Goal: Register for event/course

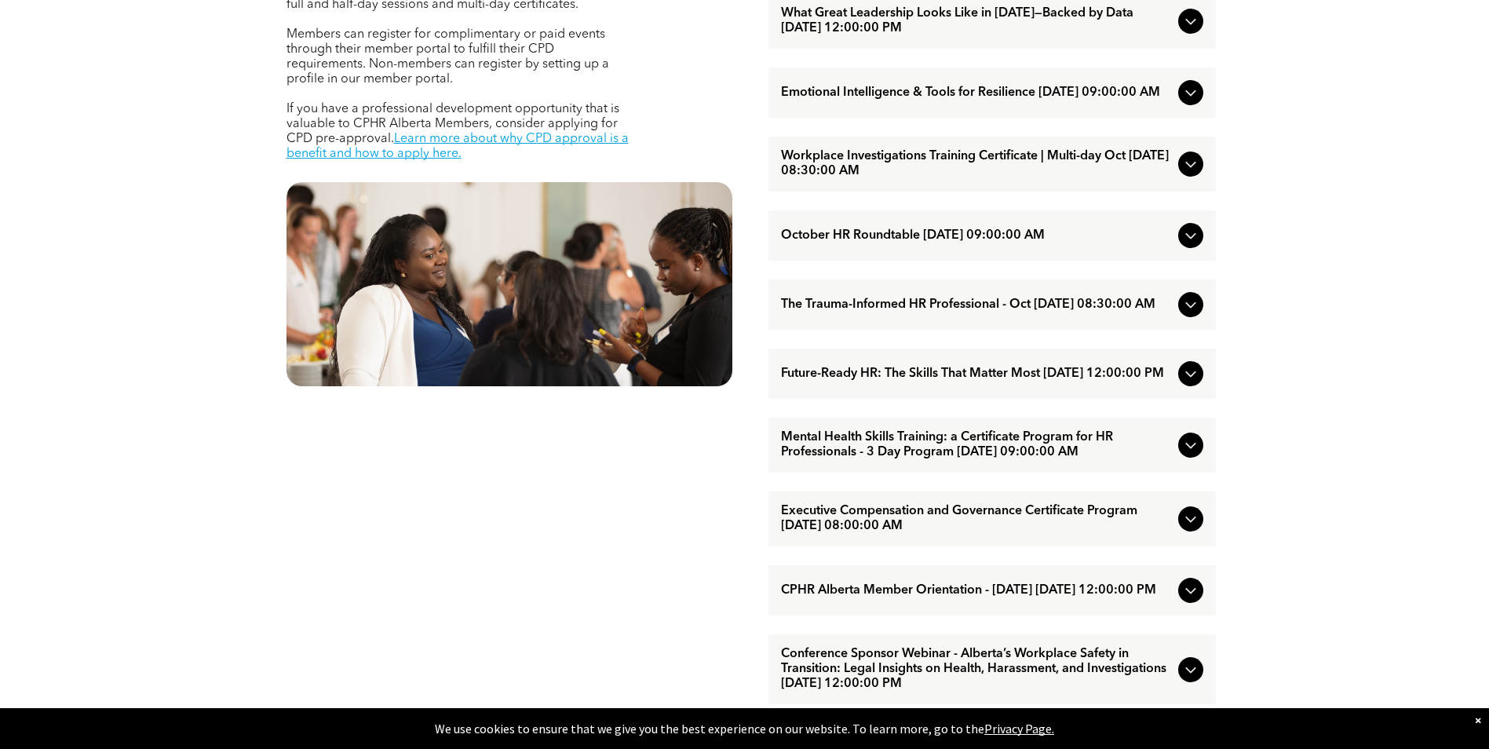
scroll to position [628, 0]
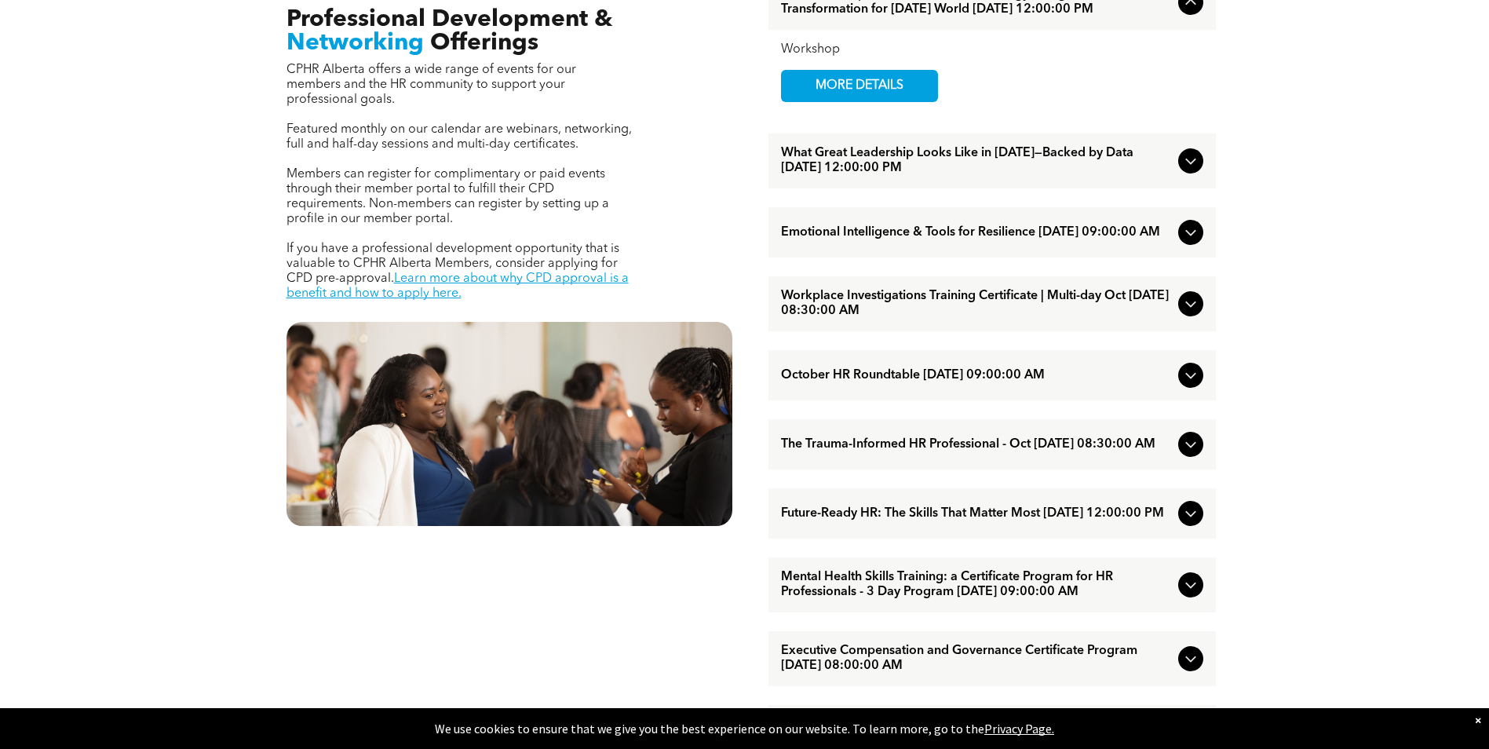
click at [1041, 240] on span "Emotional Intelligence & Tools for Resilience October/01/2025 09:00:00 AM" at bounding box center [976, 232] width 391 height 15
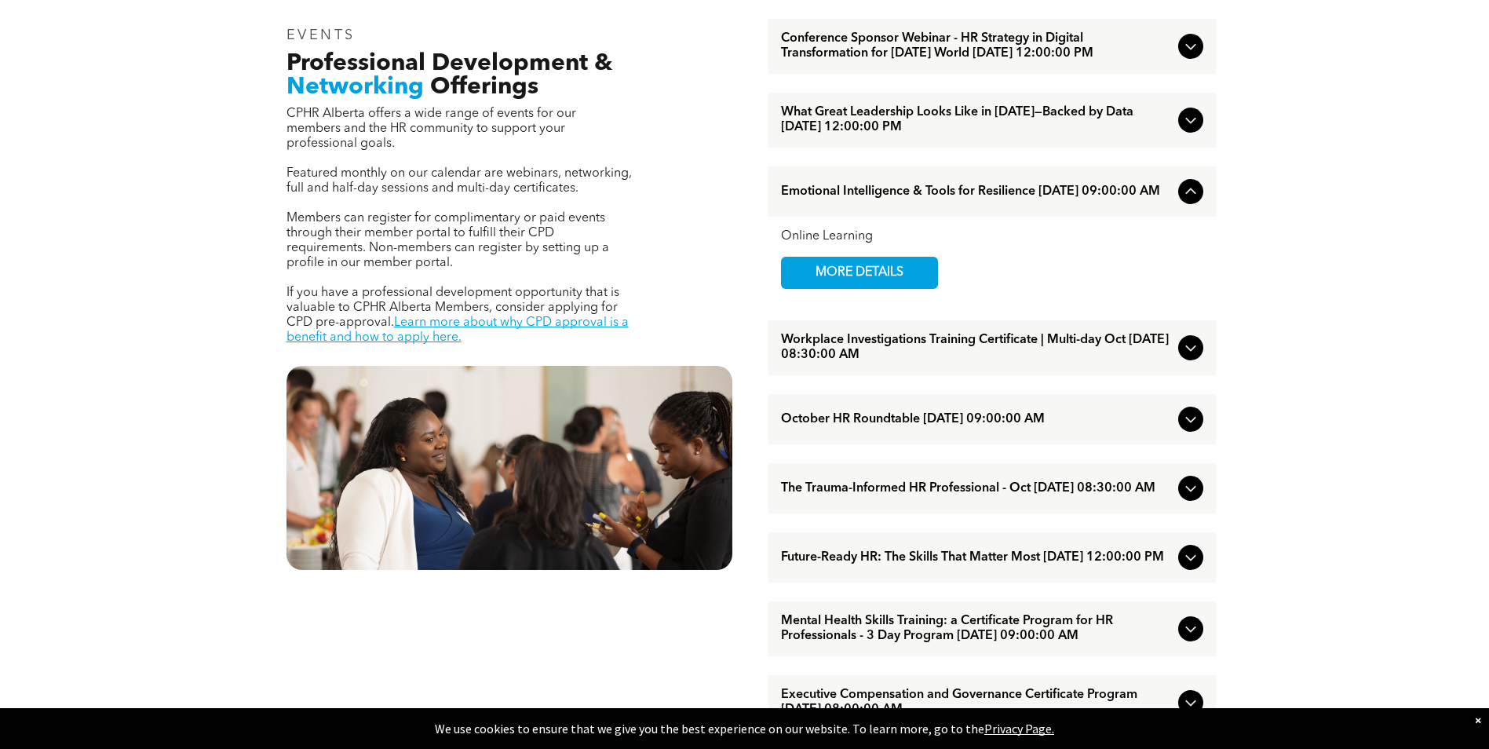
scroll to position [471, 0]
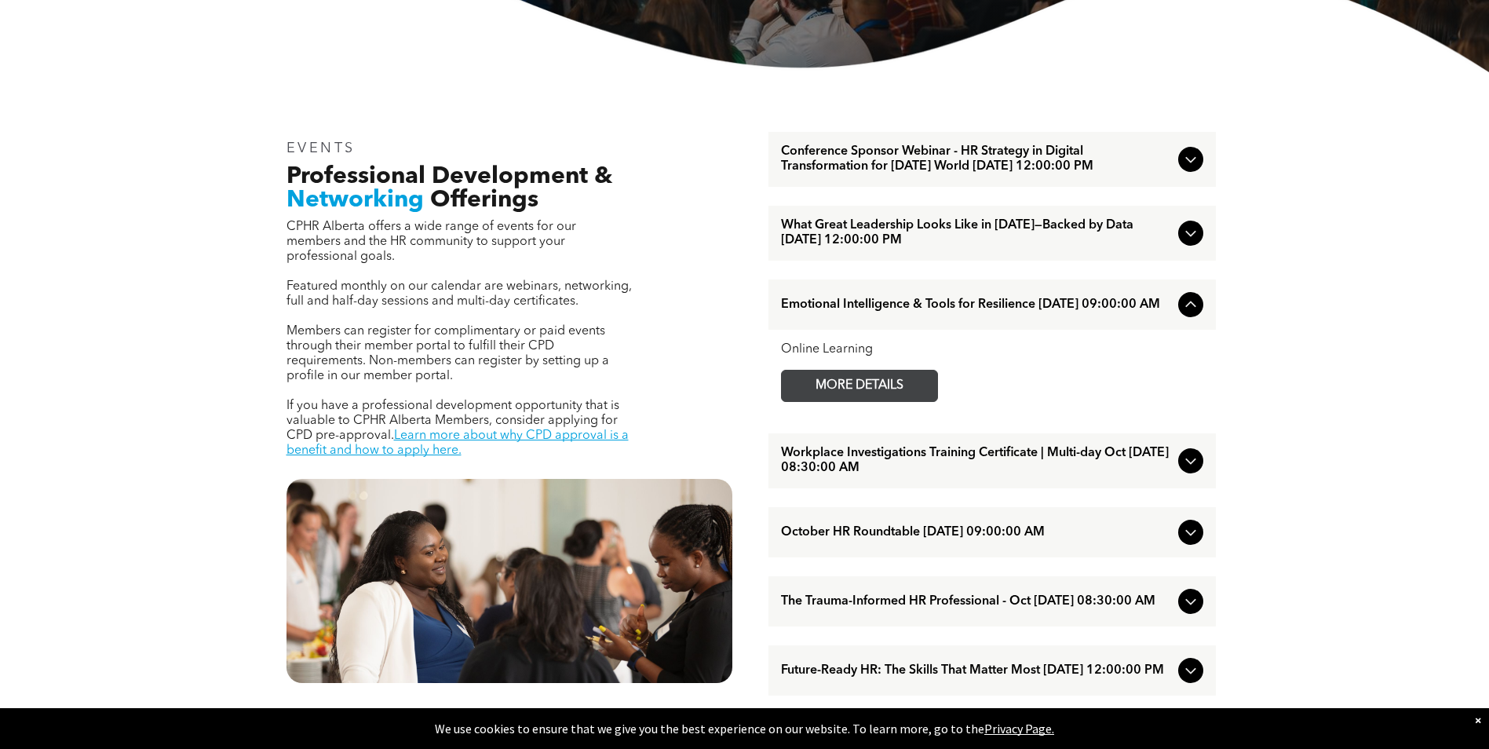
click at [865, 397] on span "MORE DETAILS" at bounding box center [860, 386] width 124 height 31
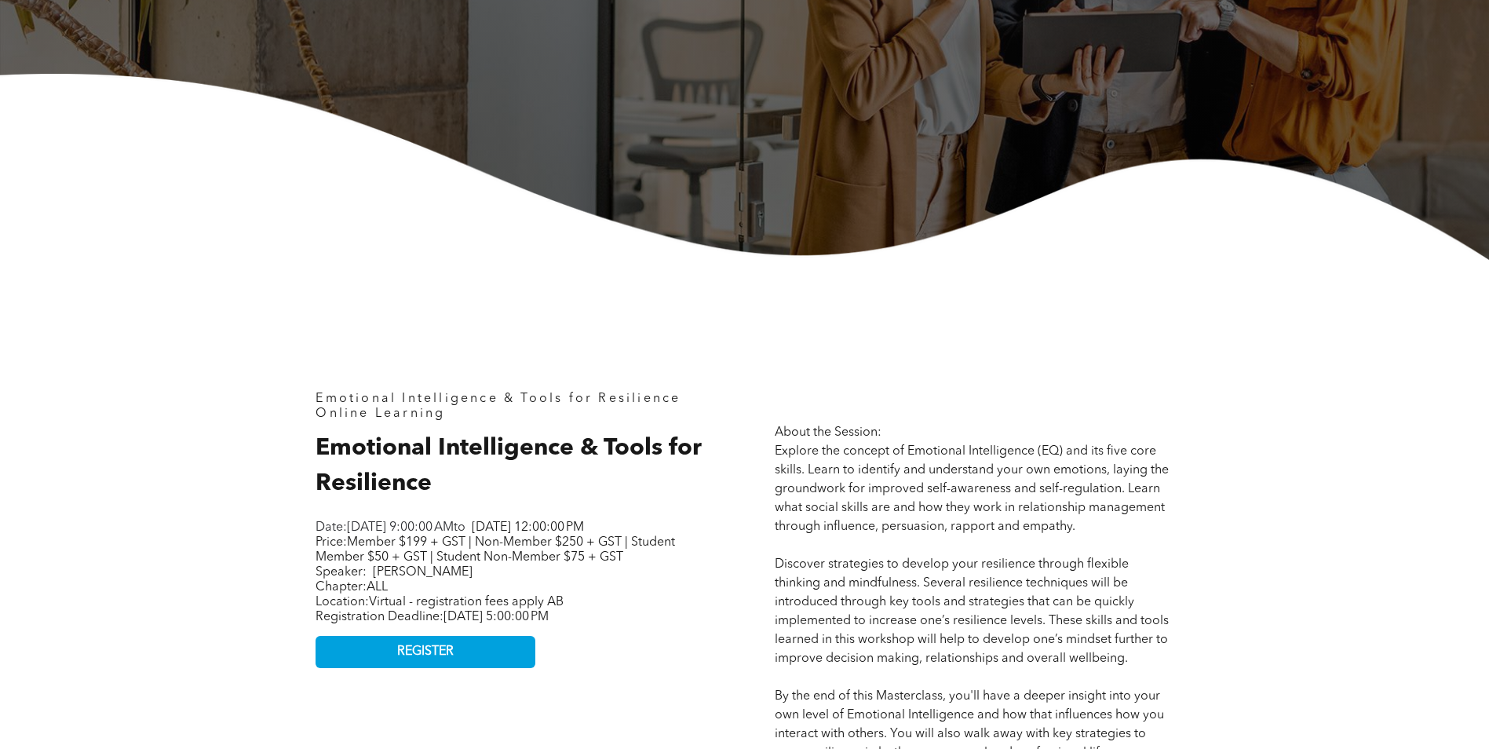
scroll to position [549, 0]
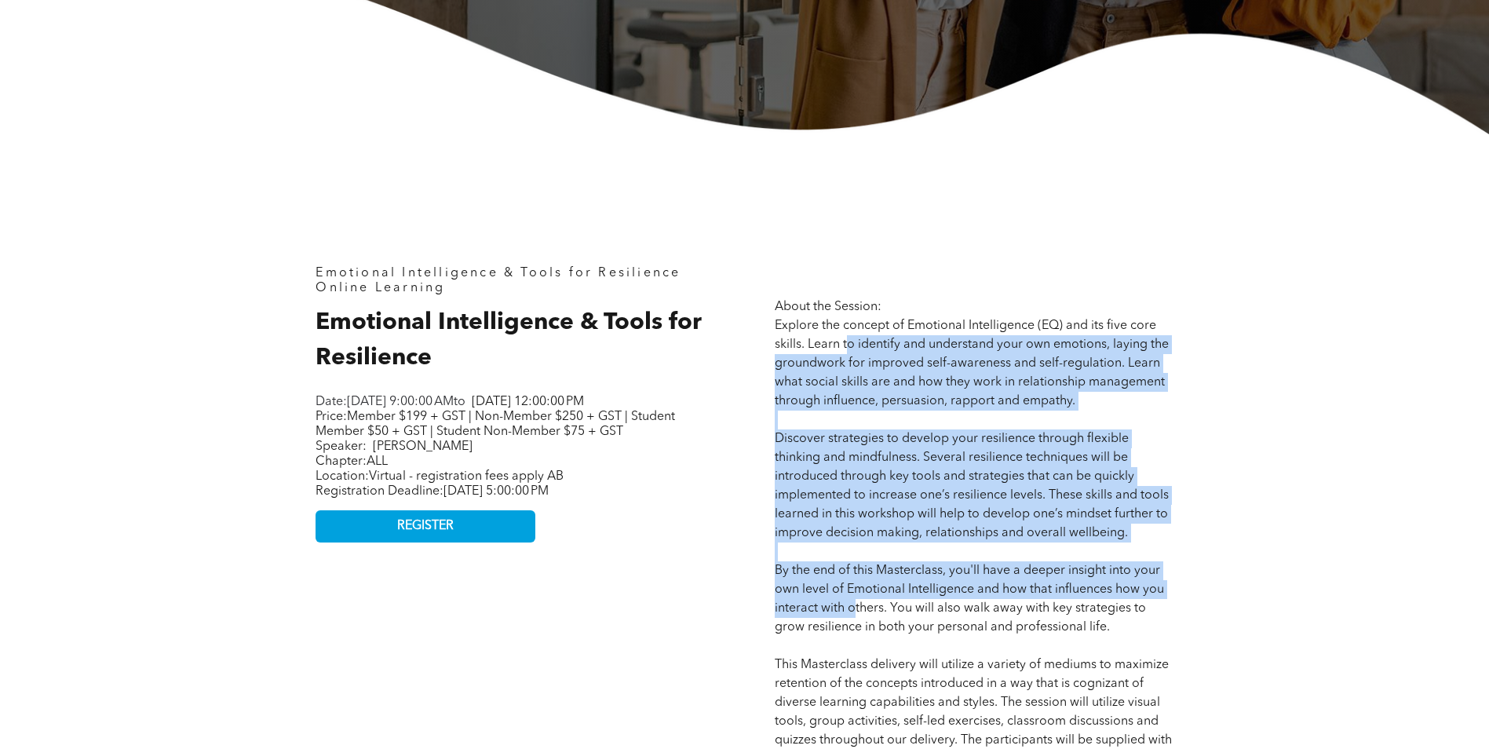
drag, startPoint x: 863, startPoint y: 346, endPoint x: 852, endPoint y: 612, distance: 265.5
click at [852, 612] on p "About the Session: Explore the concept of Emotional Intelligence (EQ) and its f…" at bounding box center [974, 675] width 399 height 754
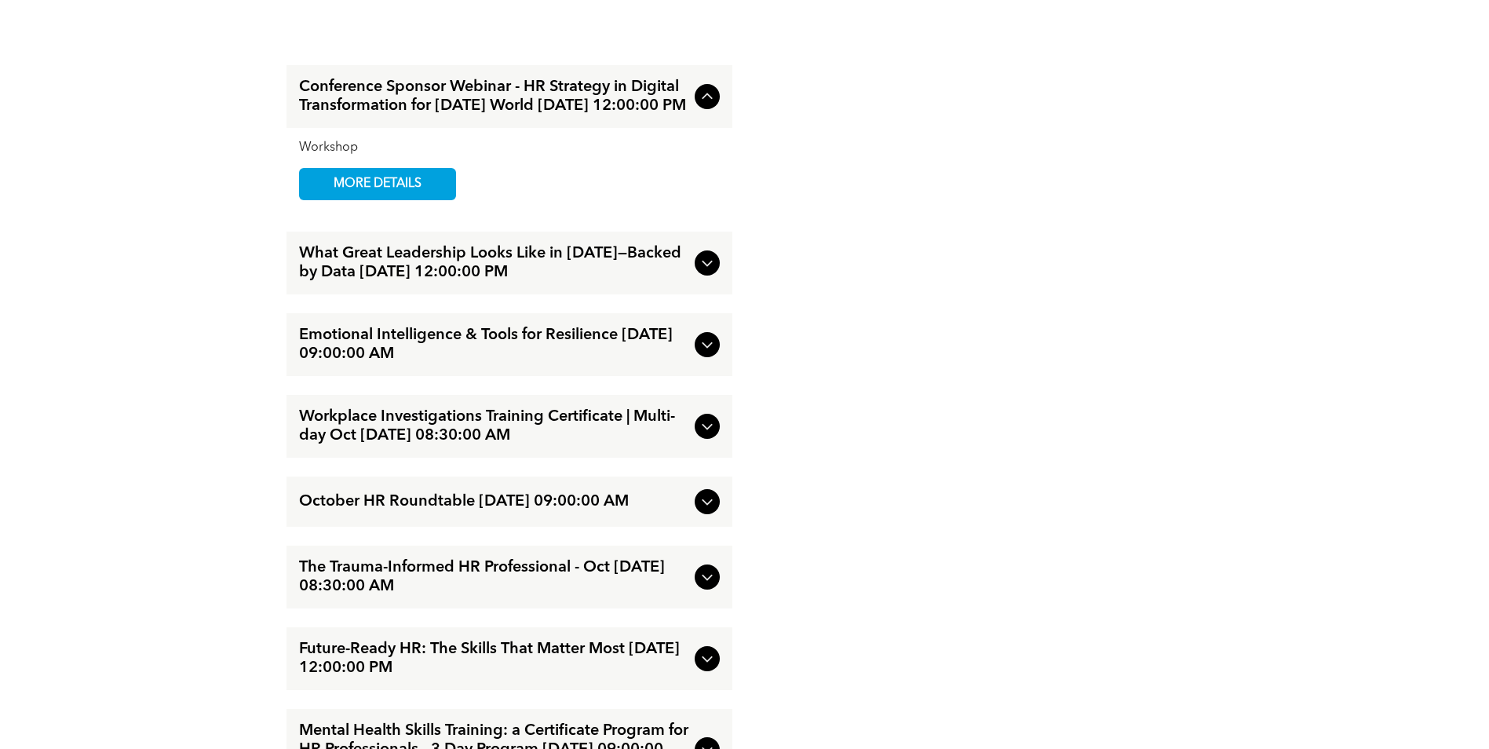
scroll to position [1491, 0]
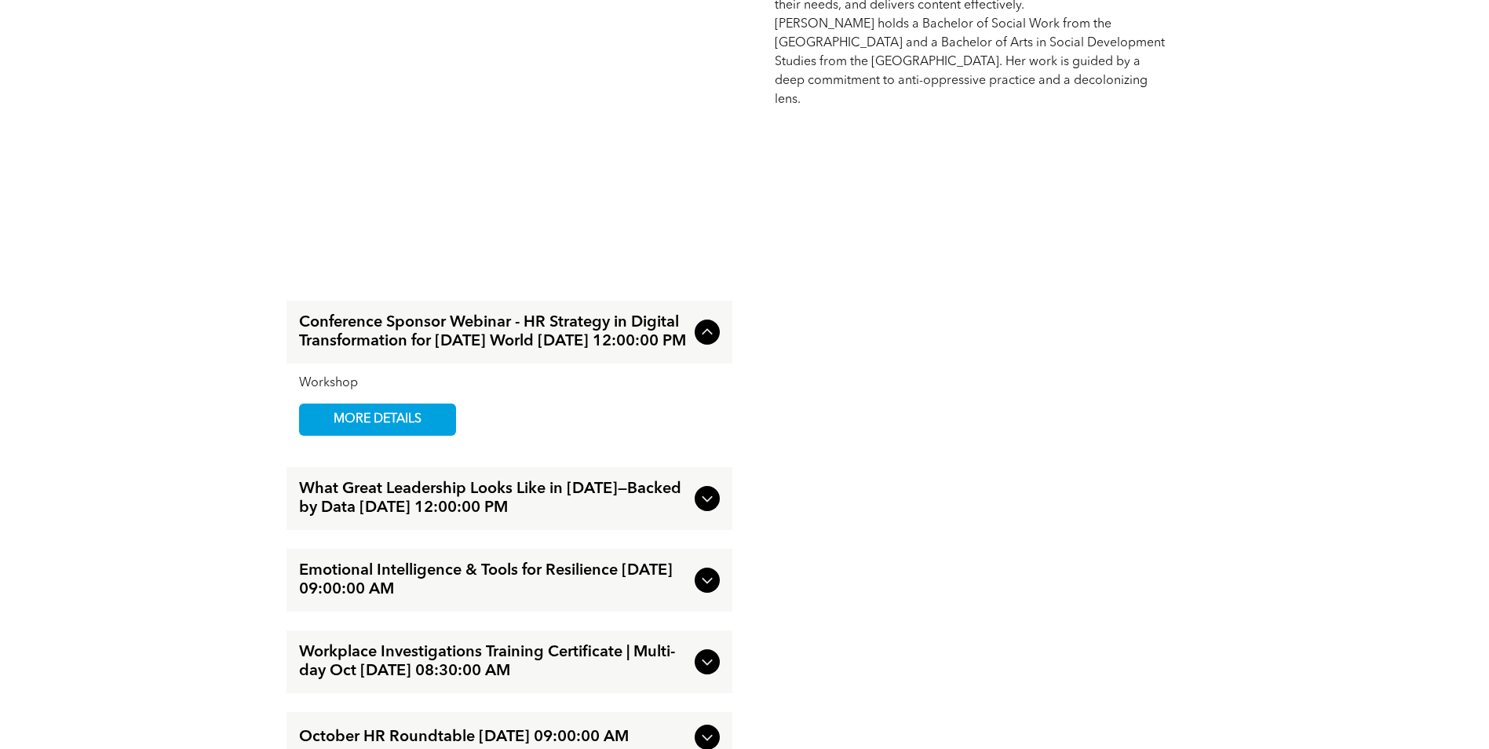
click at [704, 584] on icon at bounding box center [707, 580] width 19 height 19
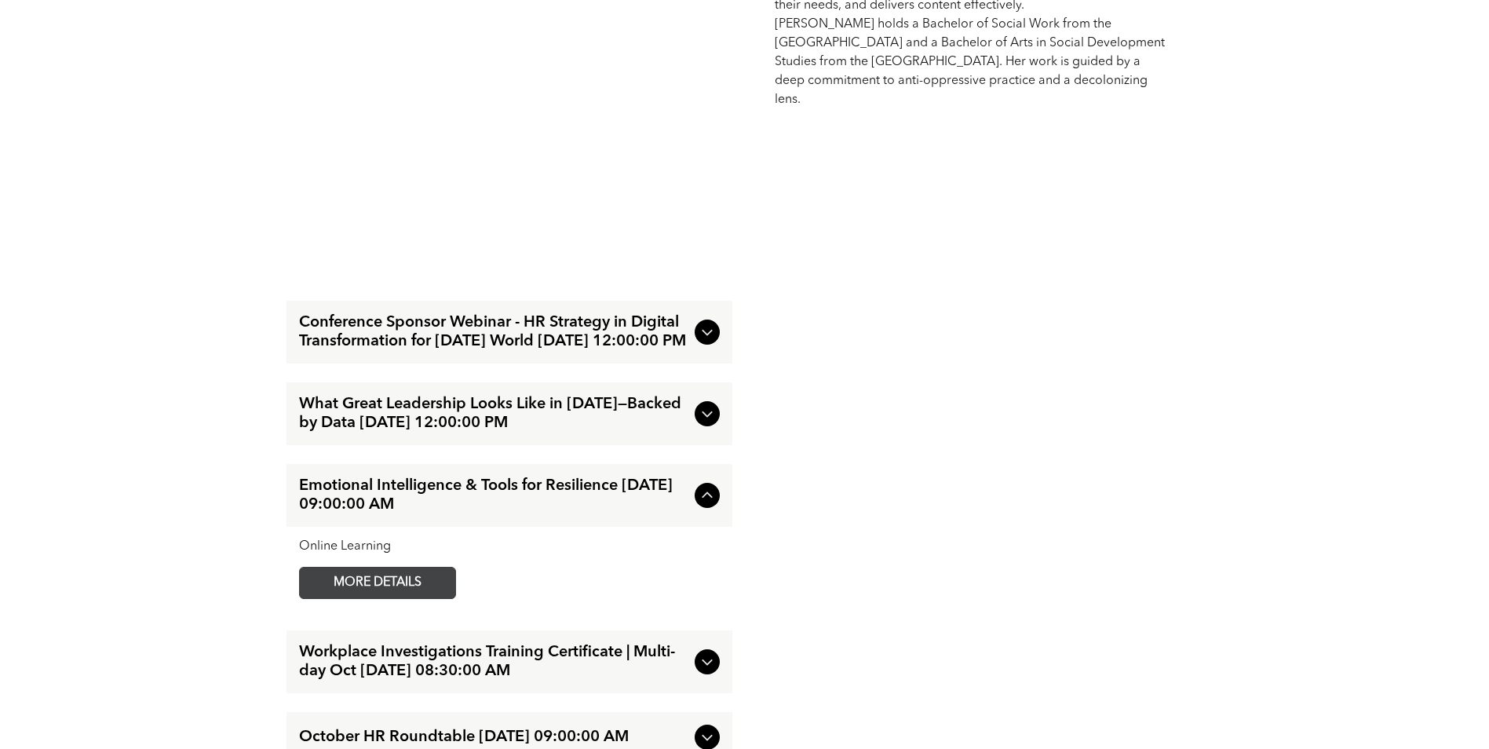
click at [426, 591] on span "MORE DETAILS" at bounding box center [378, 583] width 124 height 31
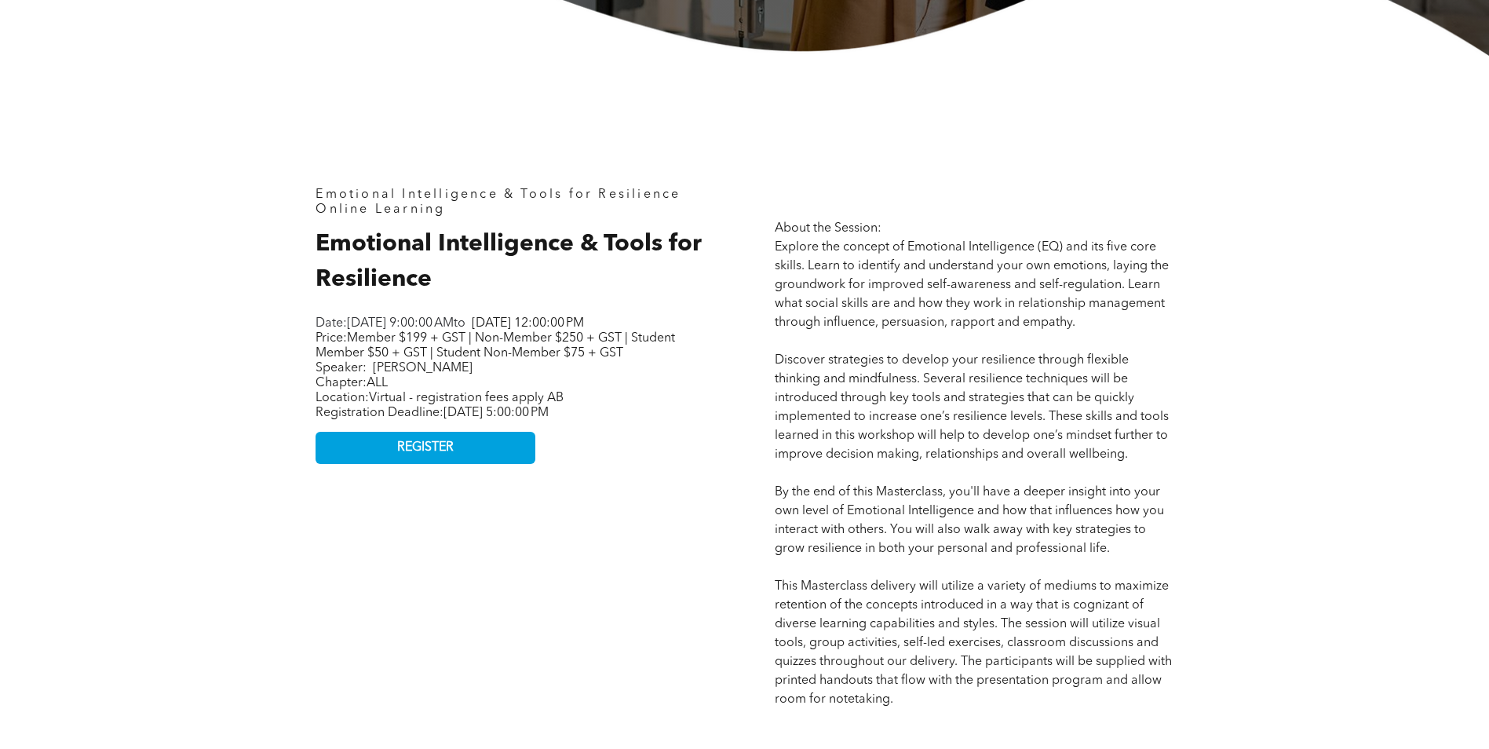
scroll to position [785, 0]
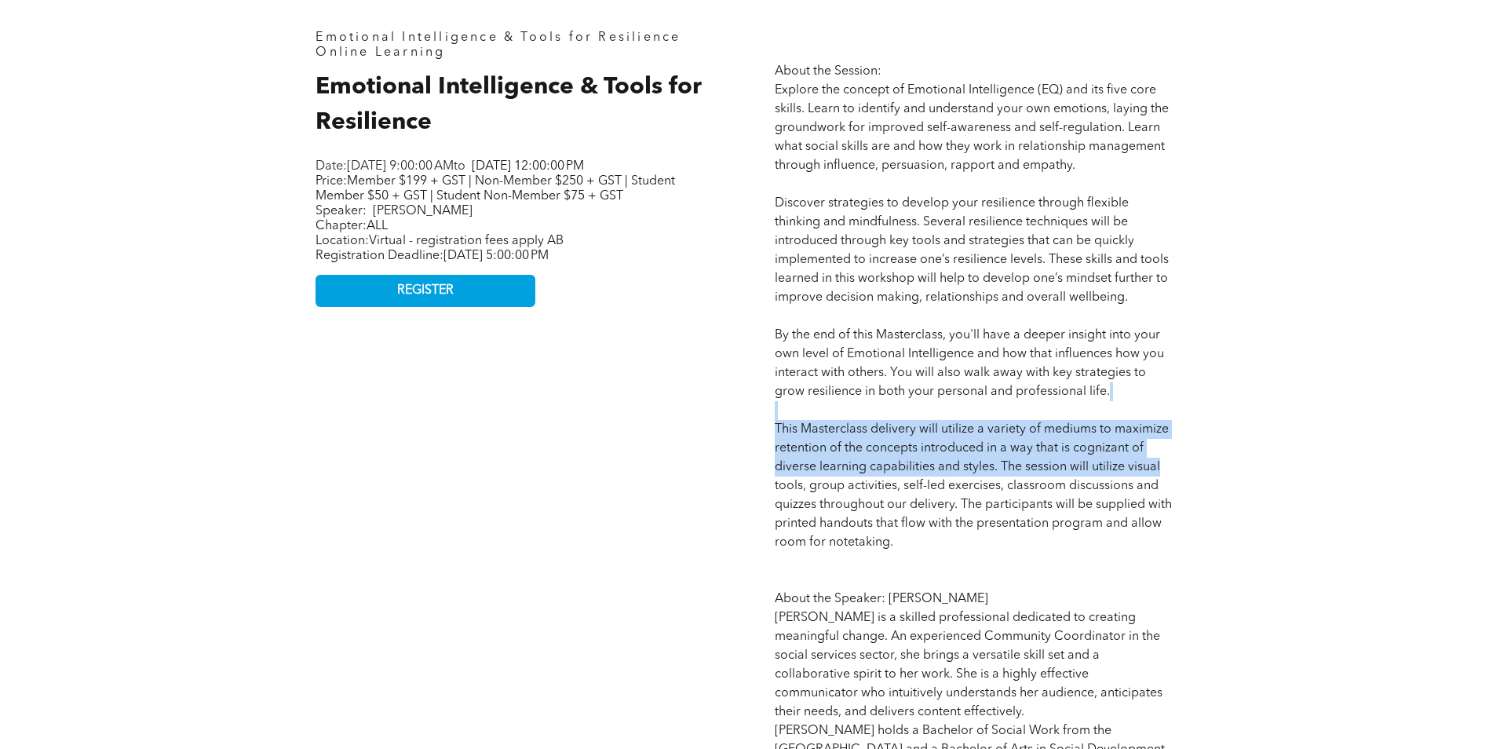
drag, startPoint x: 779, startPoint y: 421, endPoint x: 1181, endPoint y: 476, distance: 405.7
click at [1181, 476] on div "About the Session: Explore the concept of Emotional Intelligence (EQ) and its f…" at bounding box center [974, 423] width 424 height 810
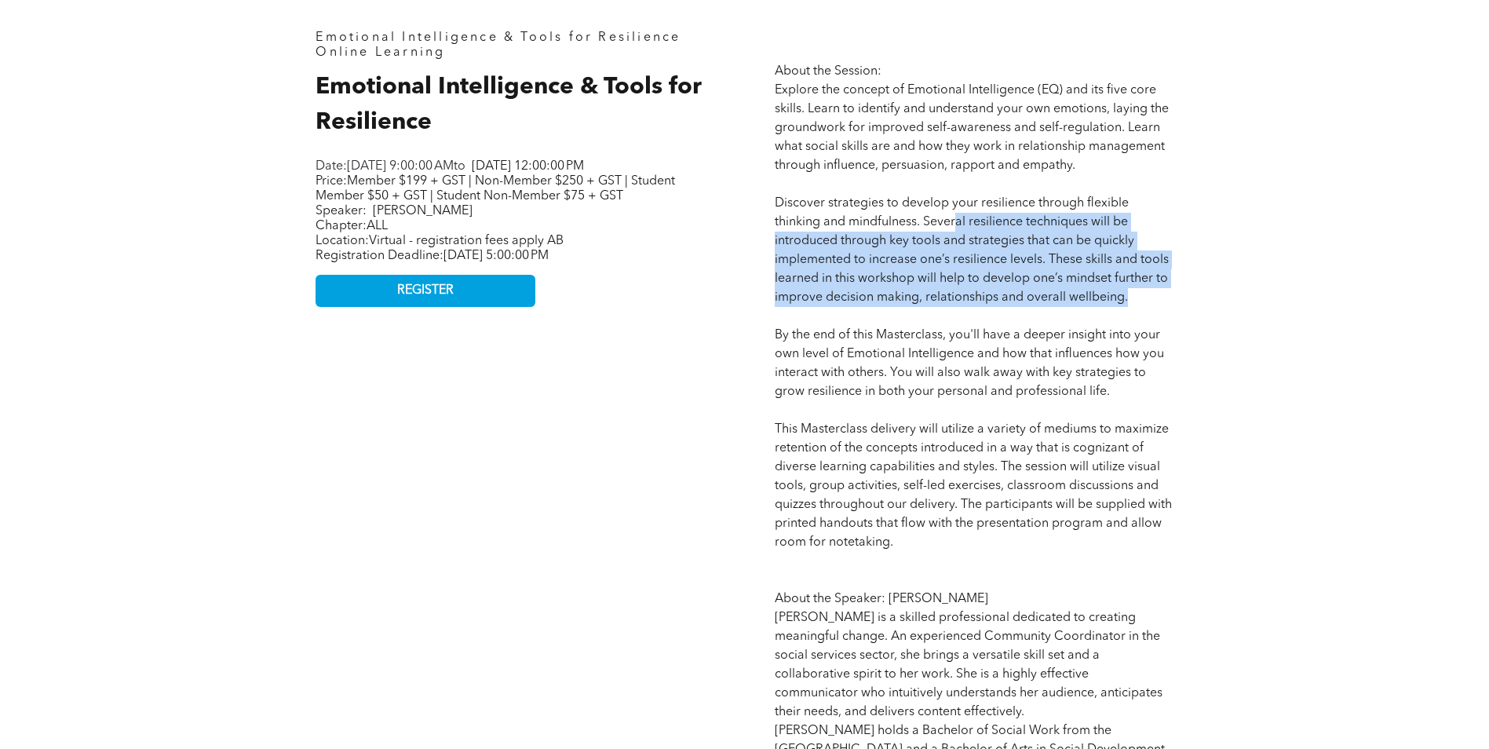
drag, startPoint x: 959, startPoint y: 223, endPoint x: 1174, endPoint y: 301, distance: 228.0
click at [1174, 301] on div "About the Session: Explore the concept of Emotional Intelligence (EQ) and its f…" at bounding box center [974, 423] width 424 height 810
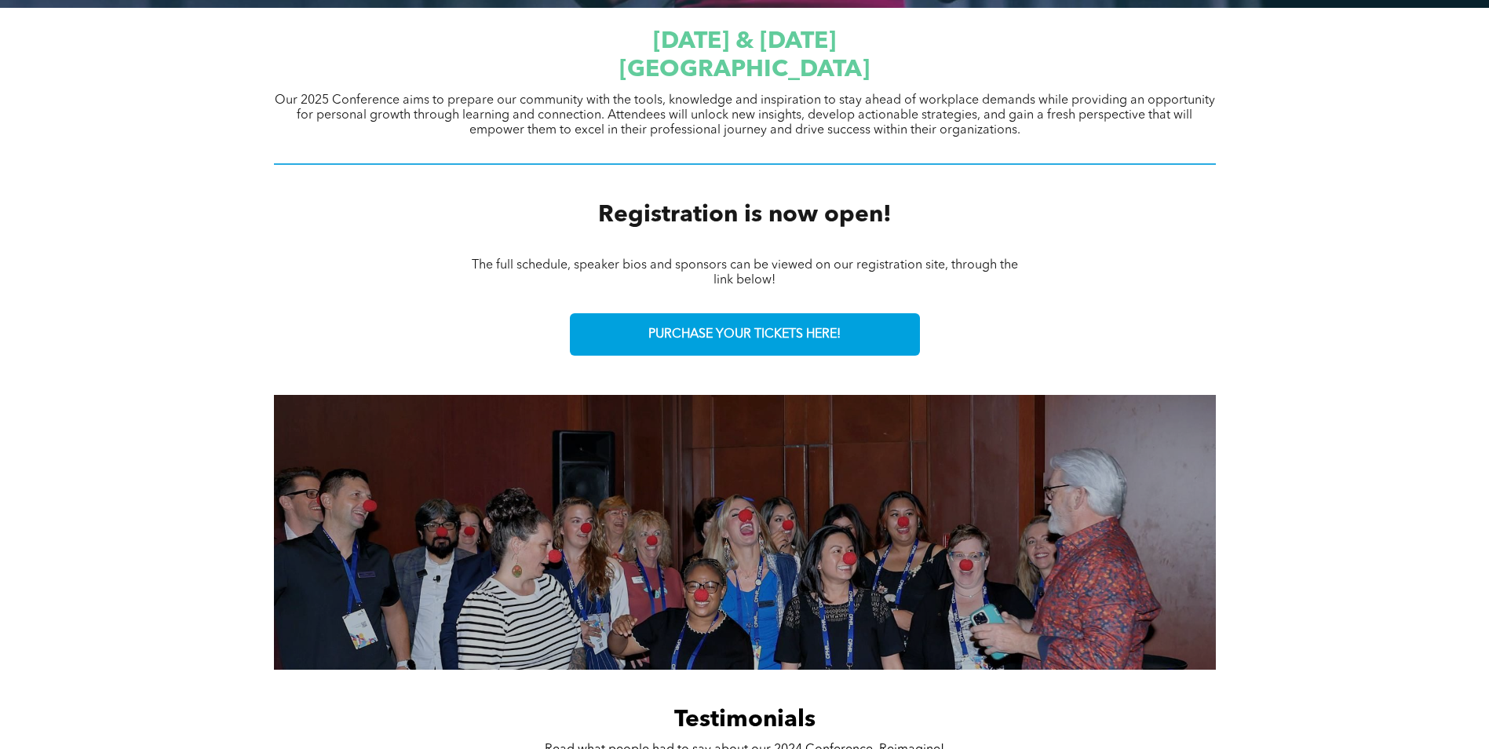
scroll to position [571, 0]
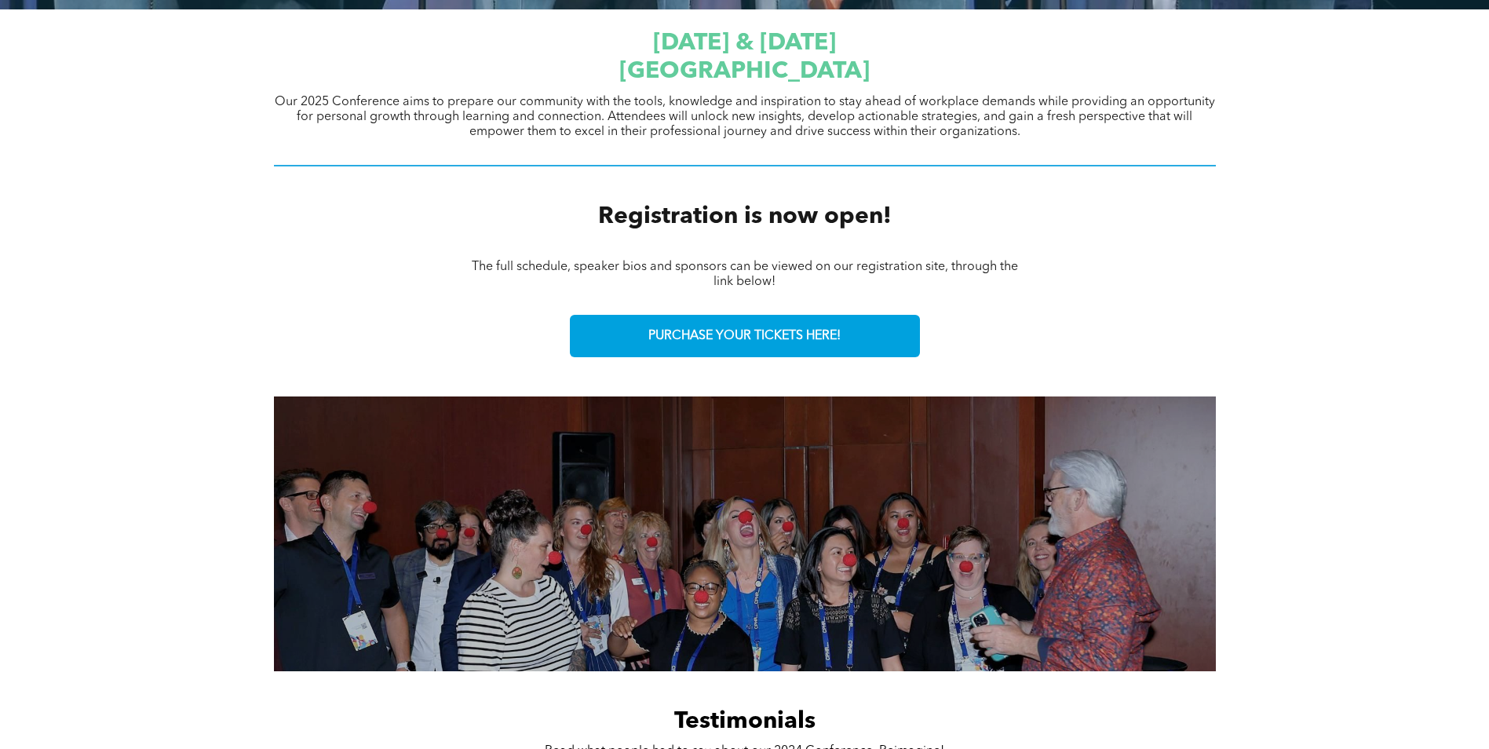
click at [733, 307] on div "PURCHASE YOUR TICKETS HERE!" at bounding box center [744, 336] width 1489 height 66
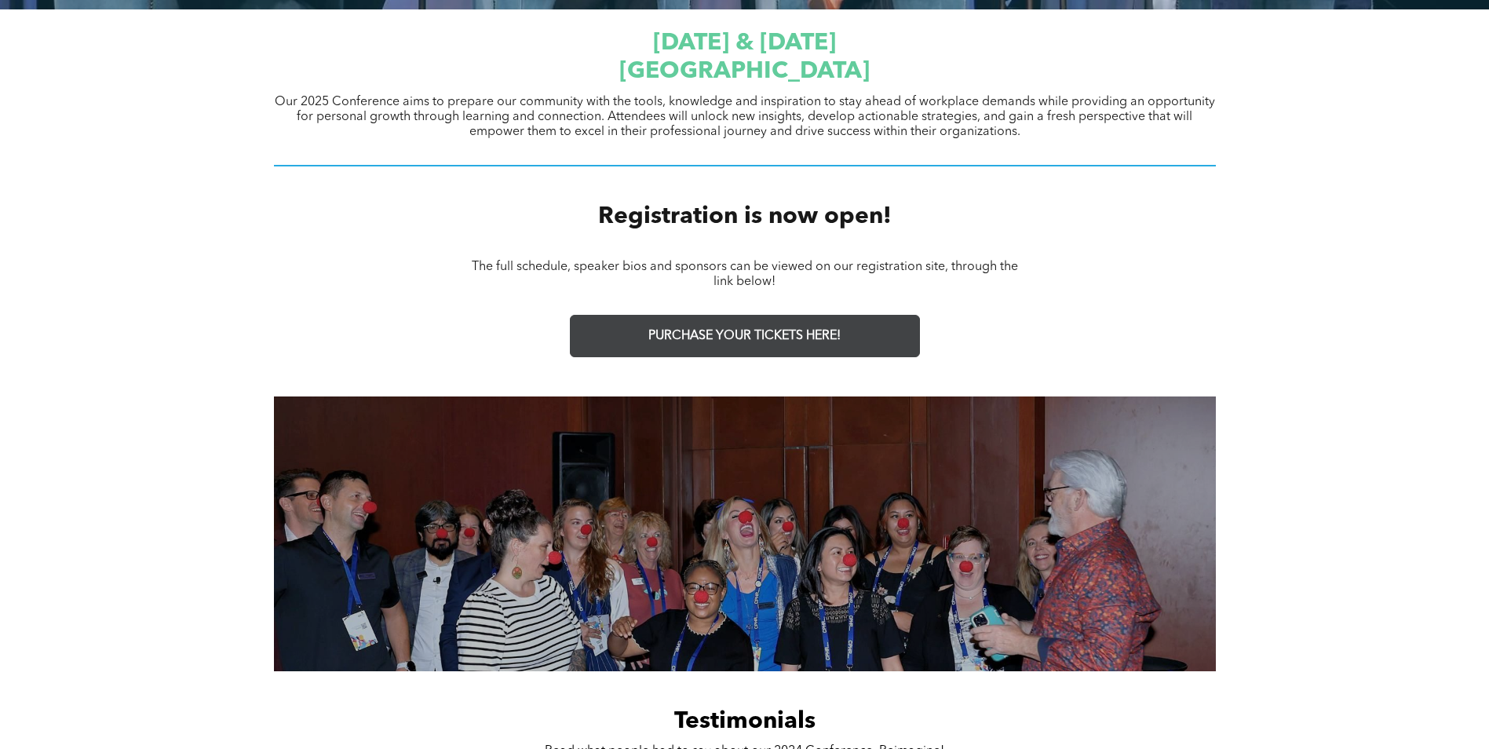
click at [722, 323] on link "PURCHASE YOUR TICKETS HERE!" at bounding box center [745, 336] width 350 height 42
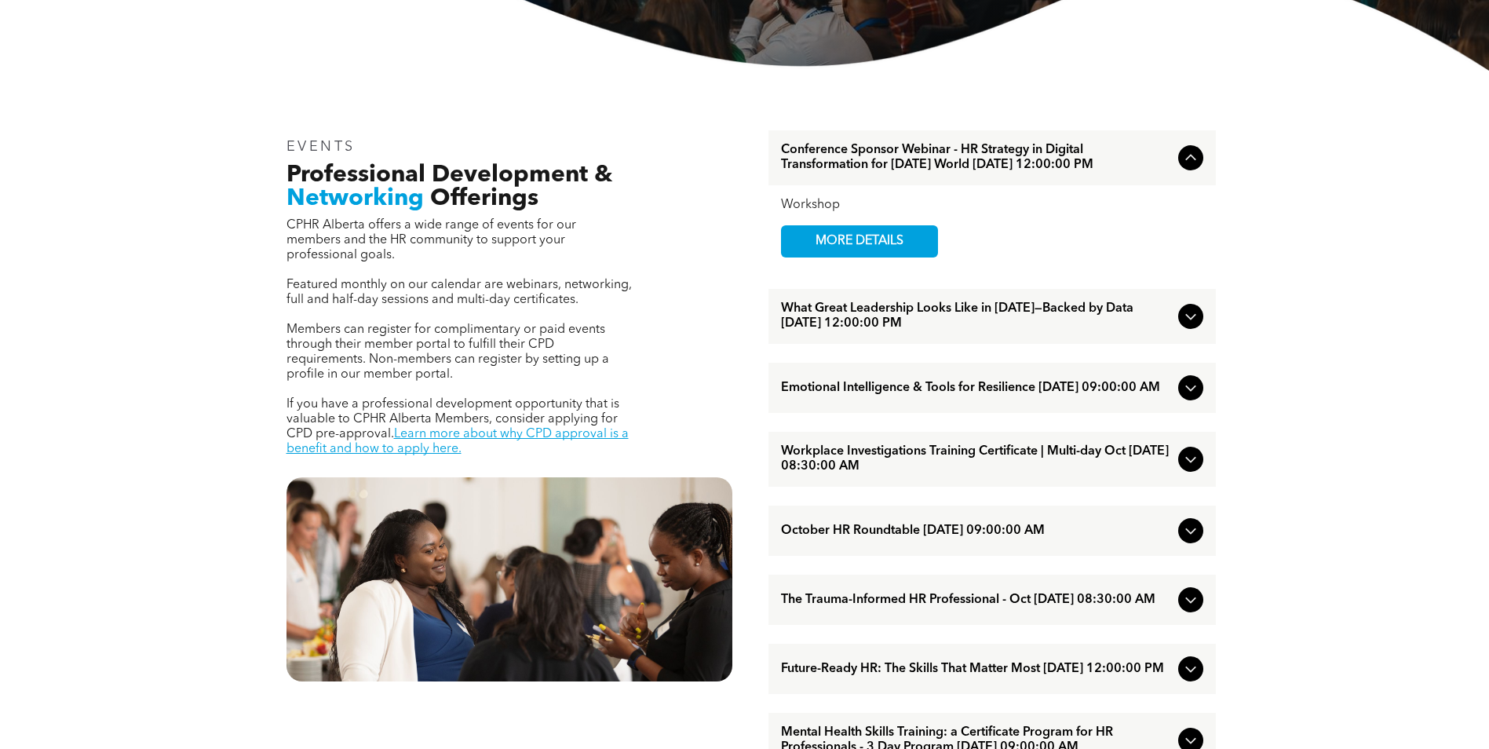
scroll to position [471, 0]
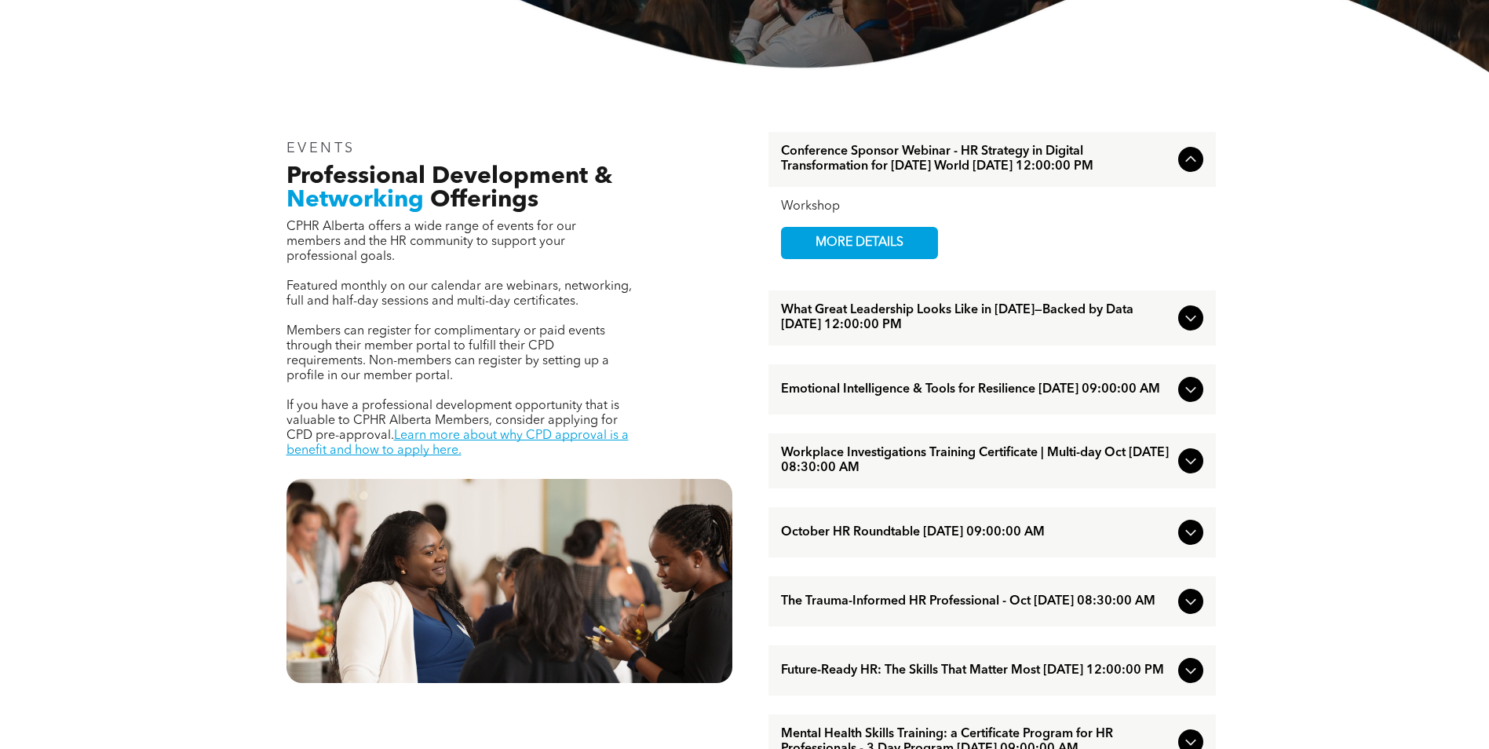
click at [1188, 327] on icon at bounding box center [1190, 317] width 19 height 19
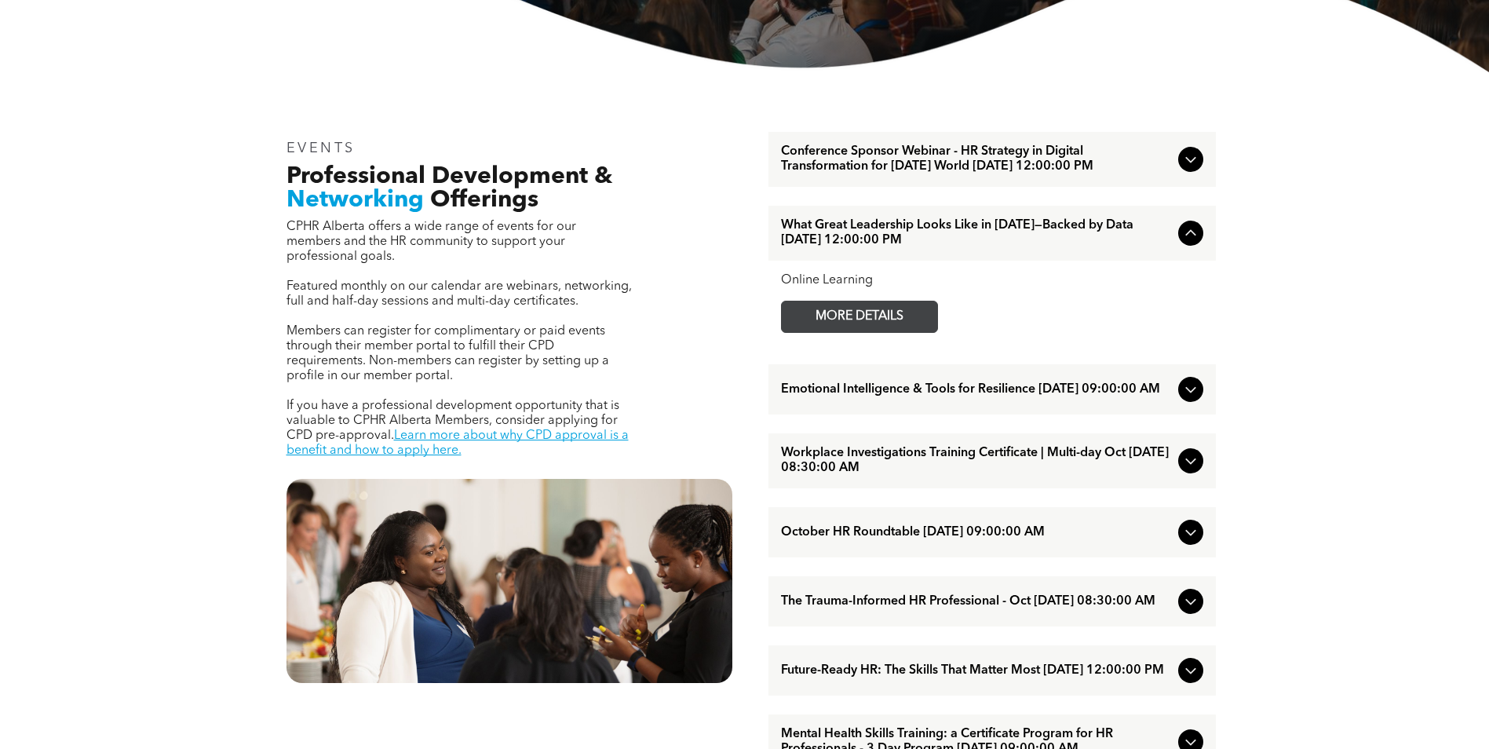
click at [929, 330] on link "MORE DETAILS" at bounding box center [859, 317] width 157 height 32
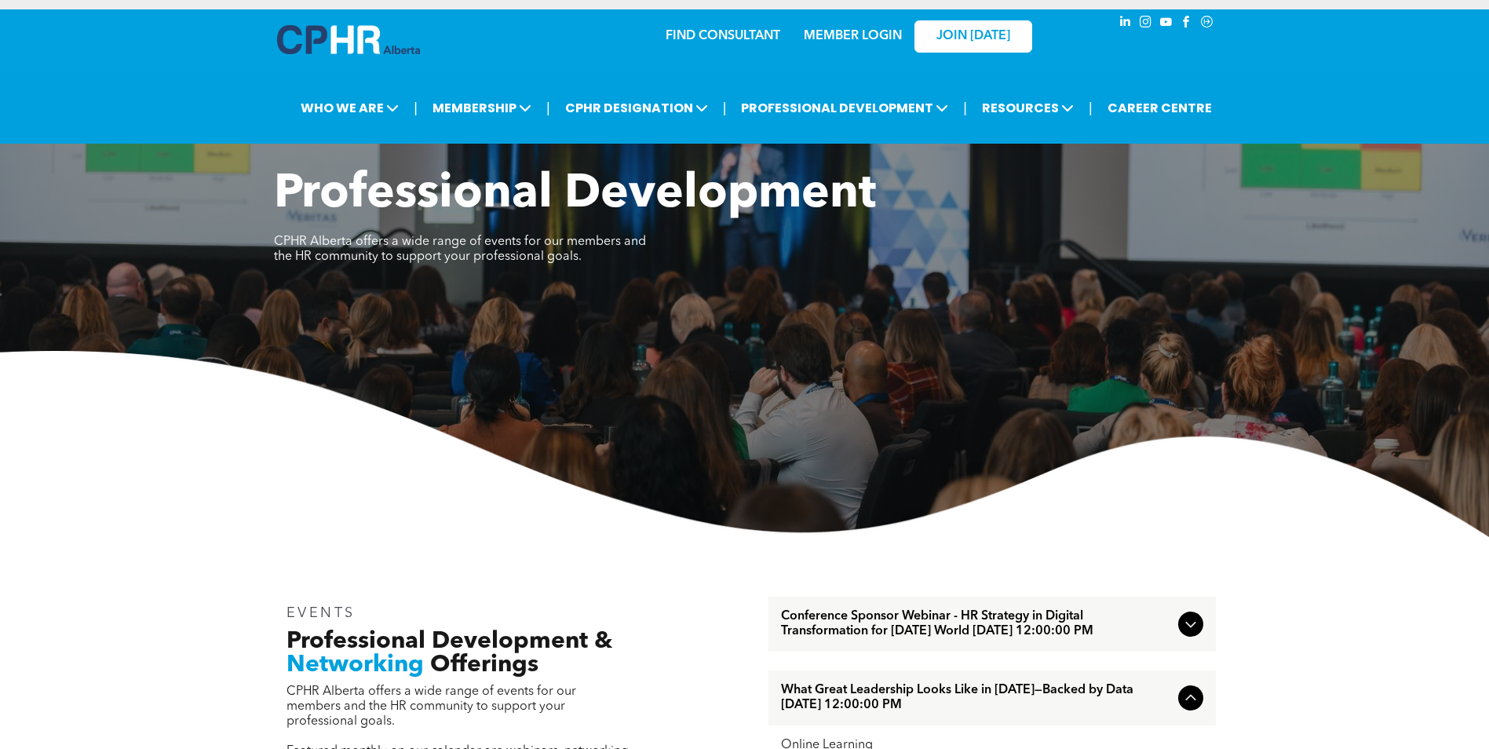
scroll to position [0, 0]
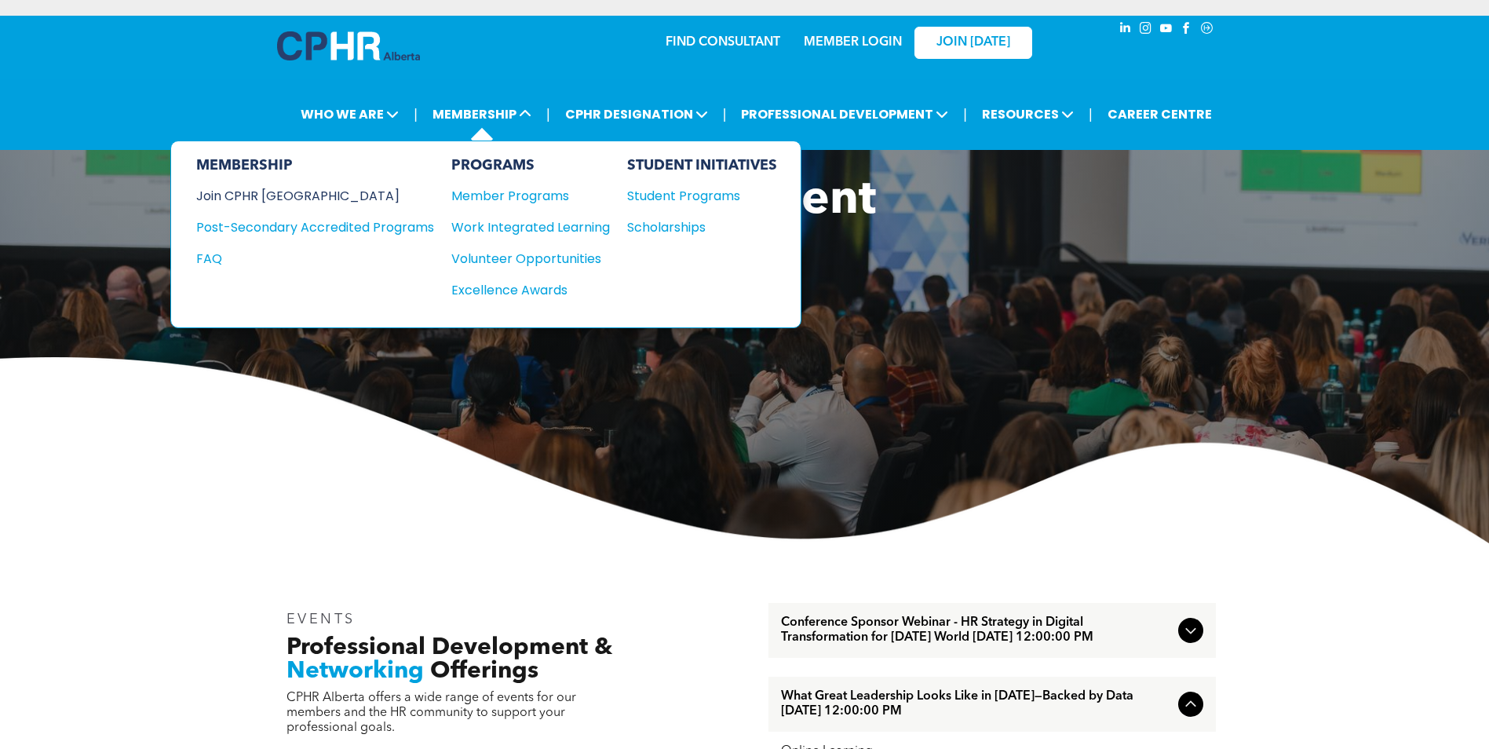
click at [308, 202] on div "Join CPHR [GEOGRAPHIC_DATA]" at bounding box center [303, 196] width 214 height 20
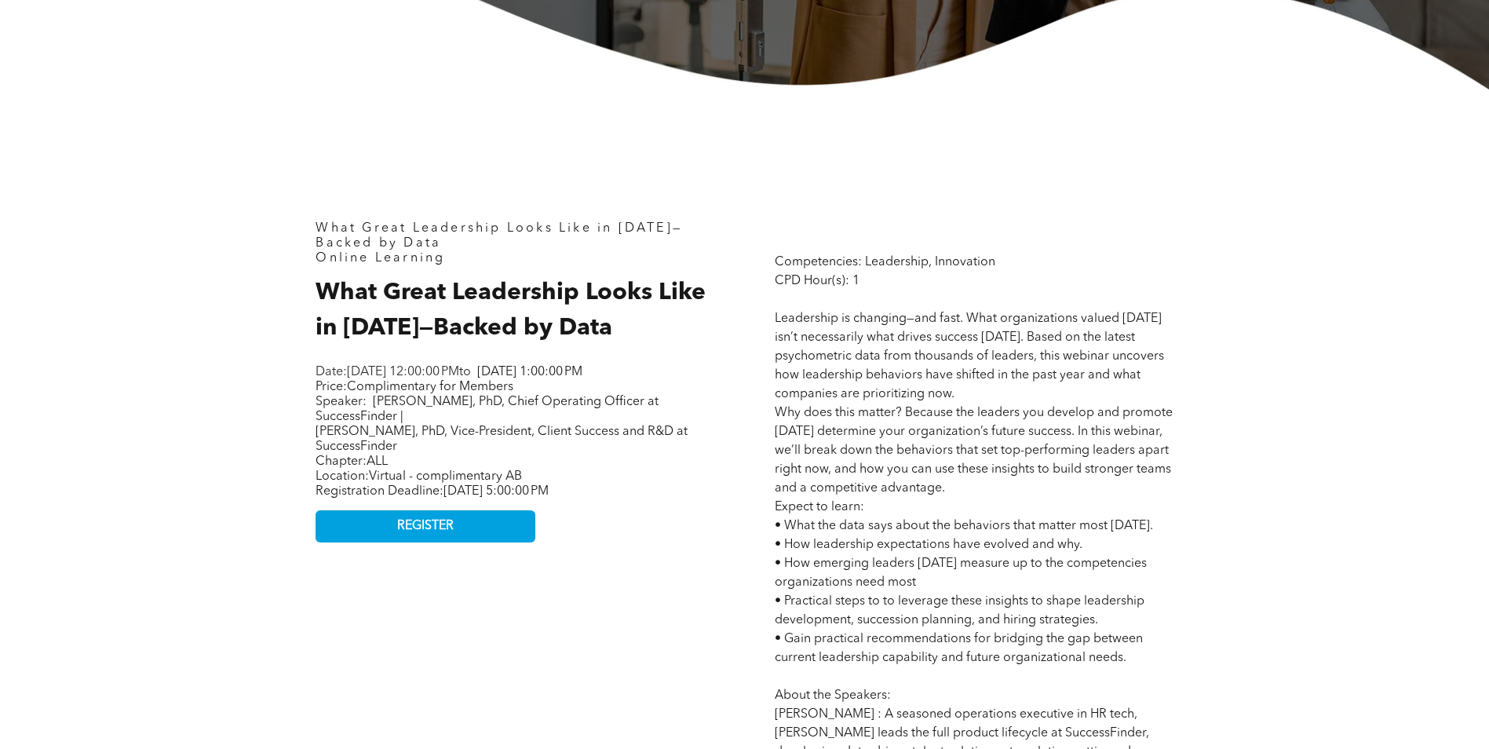
scroll to position [628, 0]
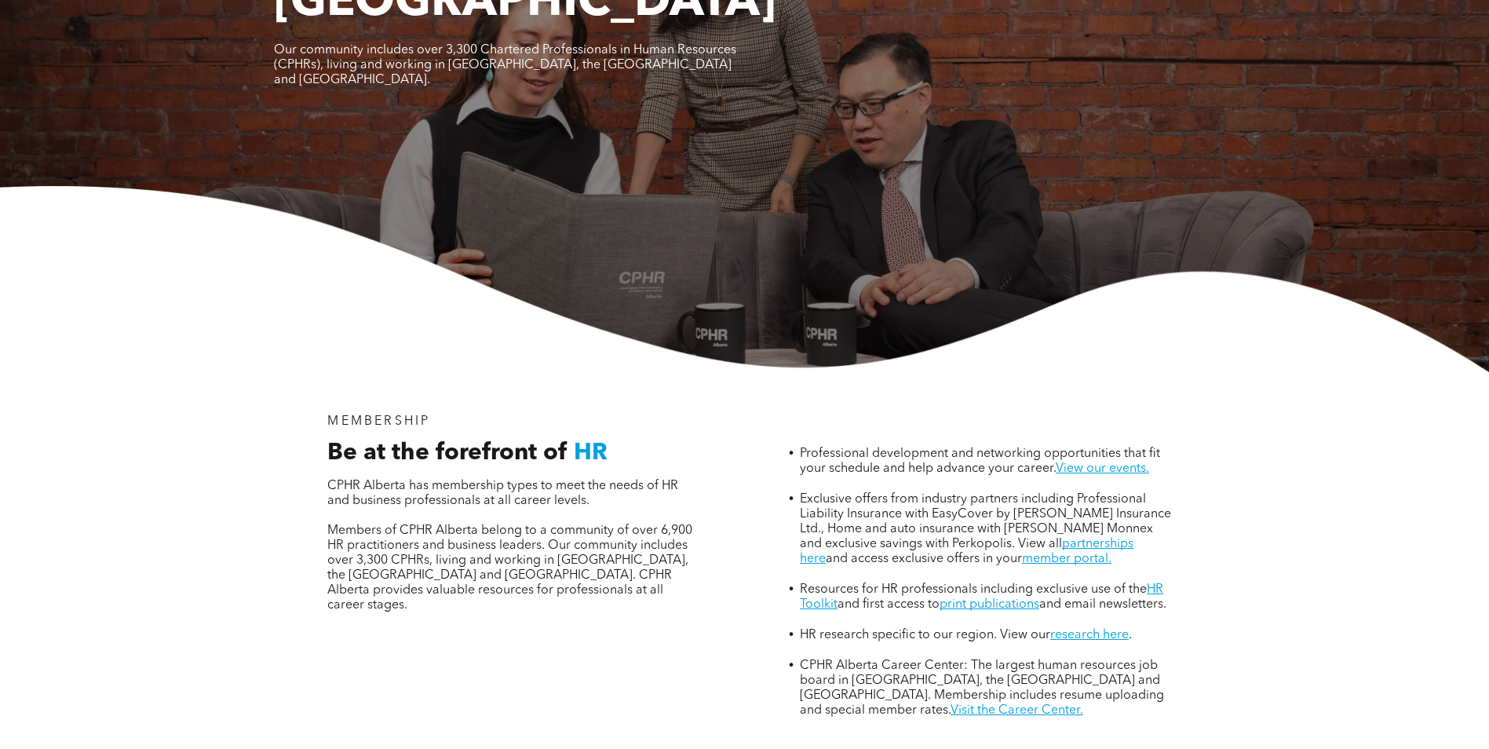
scroll to position [314, 0]
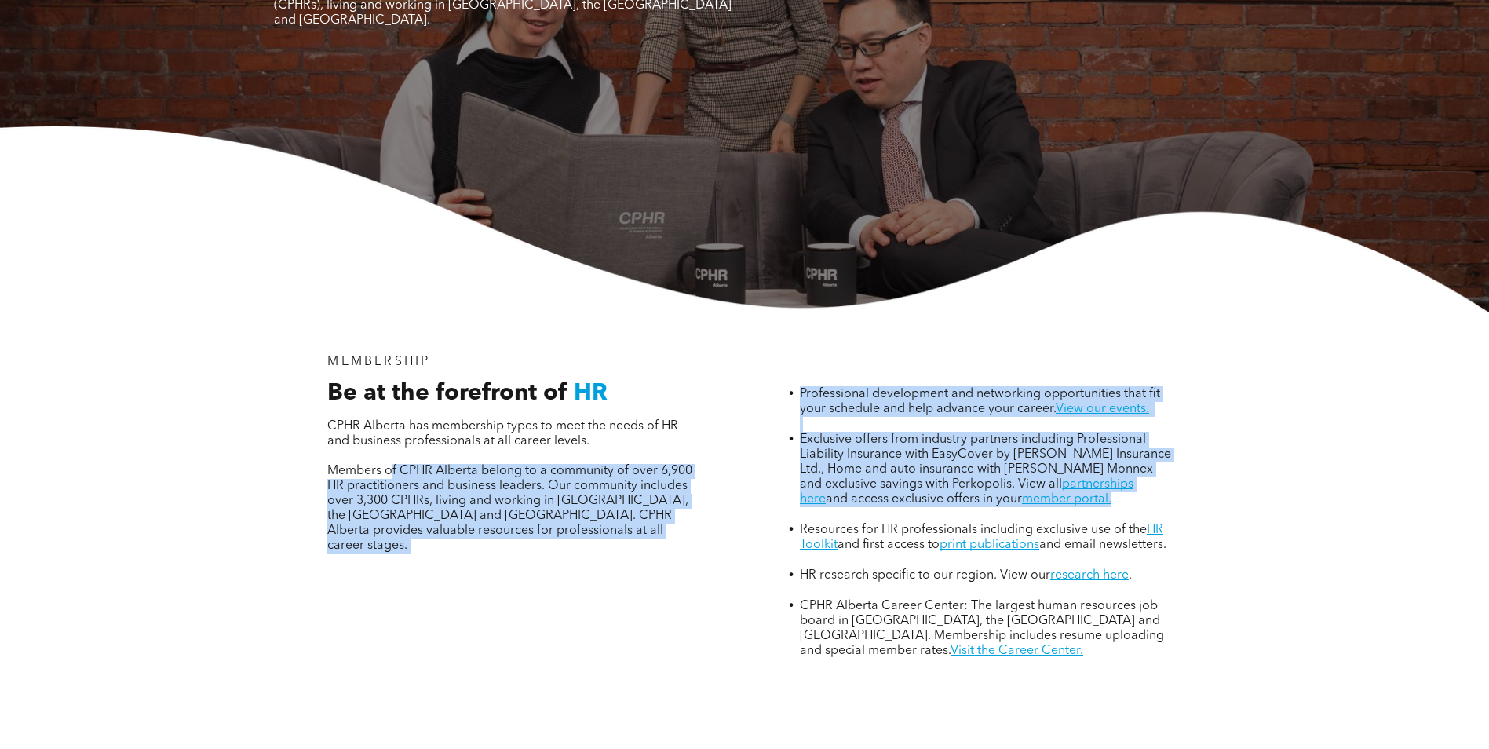
drag, startPoint x: 394, startPoint y: 396, endPoint x: 1022, endPoint y: 439, distance: 629.5
click at [1022, 439] on div "MEMBERSHIP Be at the forefront of HR CPHR Alberta has membership types to meet …" at bounding box center [745, 551] width 942 height 478
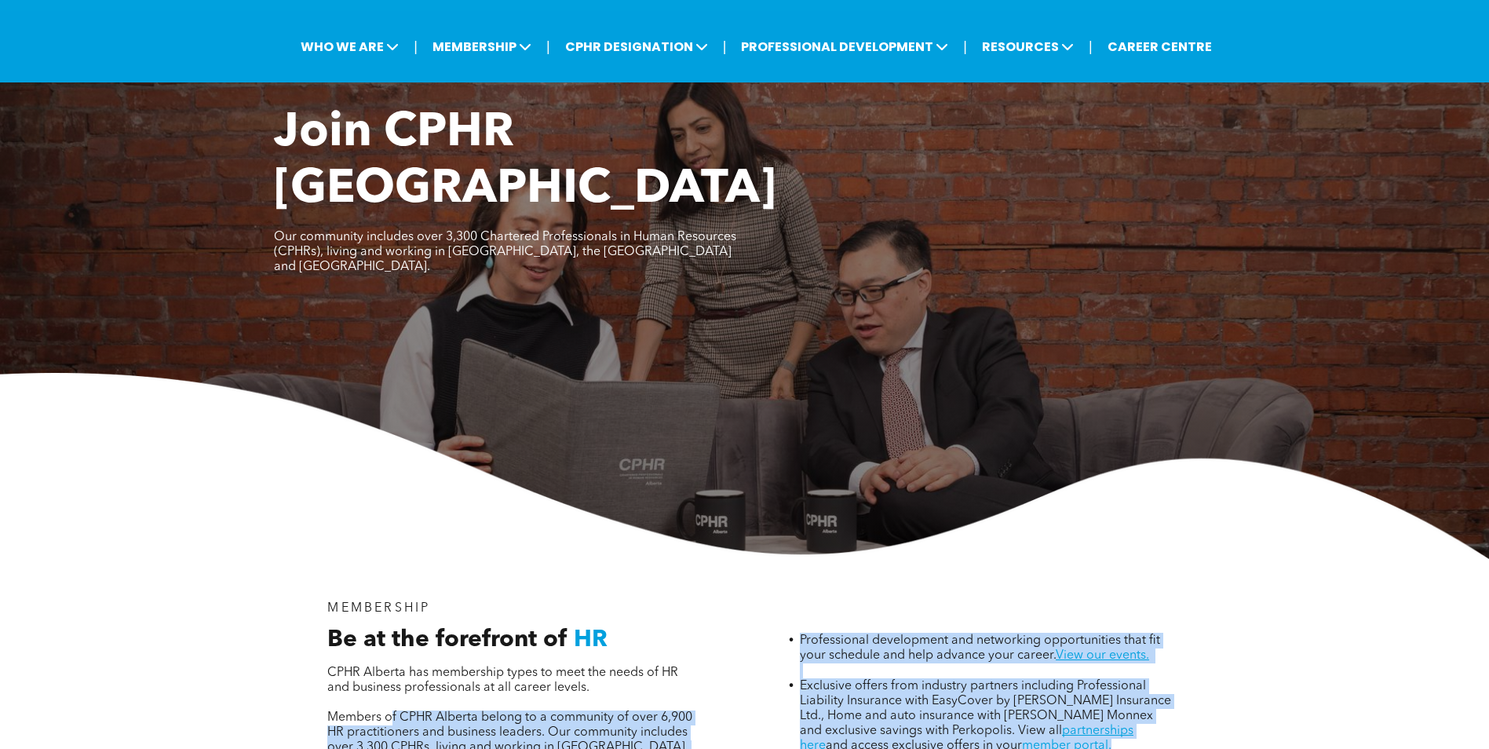
scroll to position [0, 0]
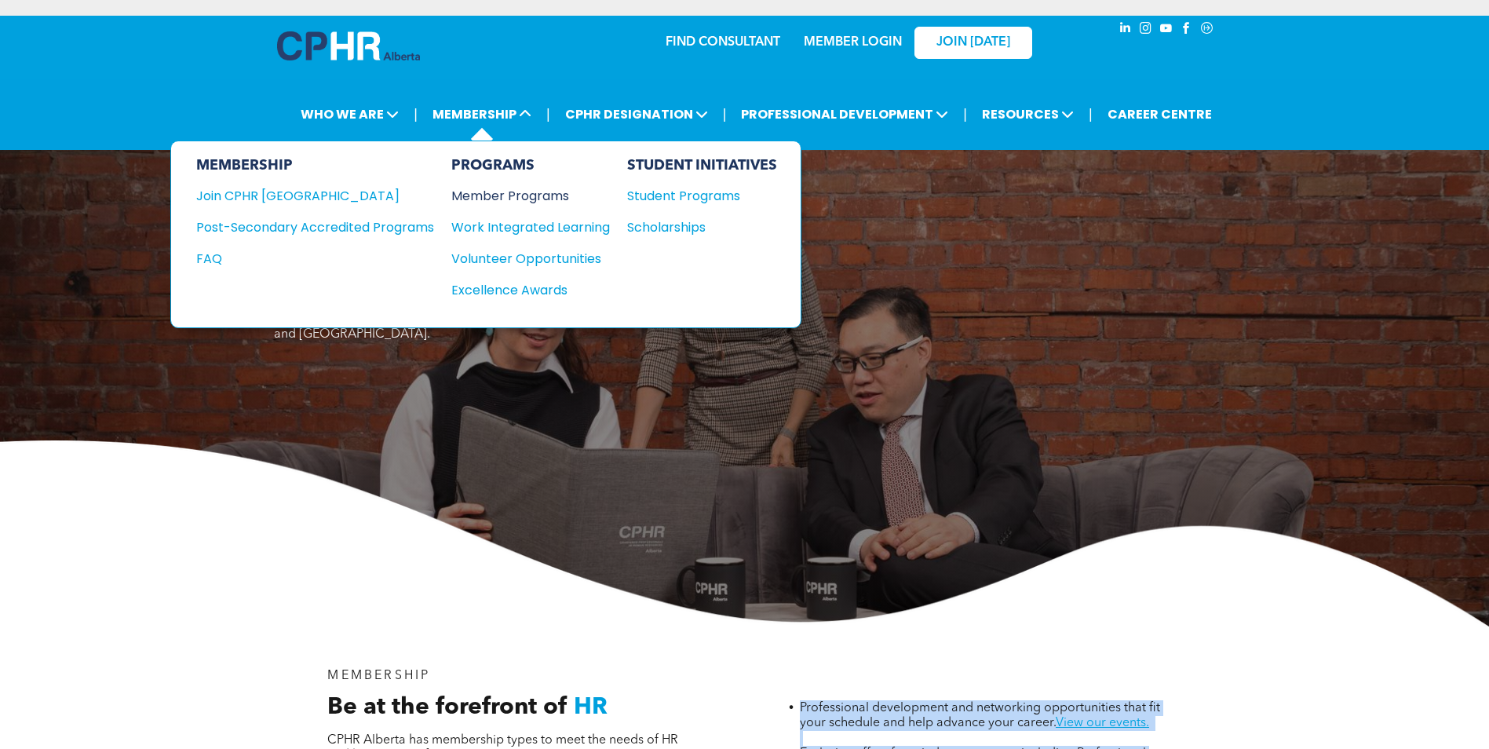
click at [480, 198] on div "Member Programs" at bounding box center [522, 196] width 143 height 20
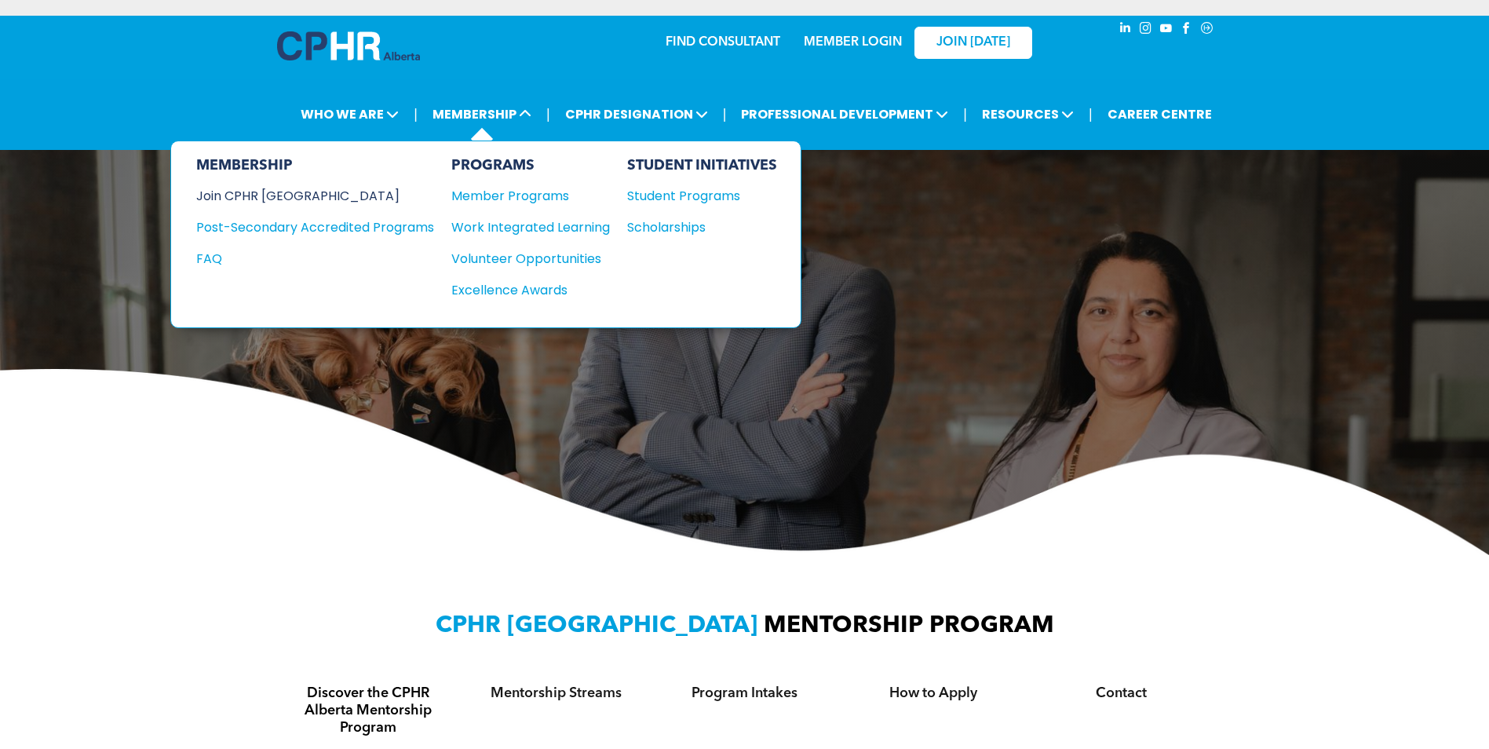
click at [234, 195] on div "Join CPHR [GEOGRAPHIC_DATA]" at bounding box center [303, 196] width 214 height 20
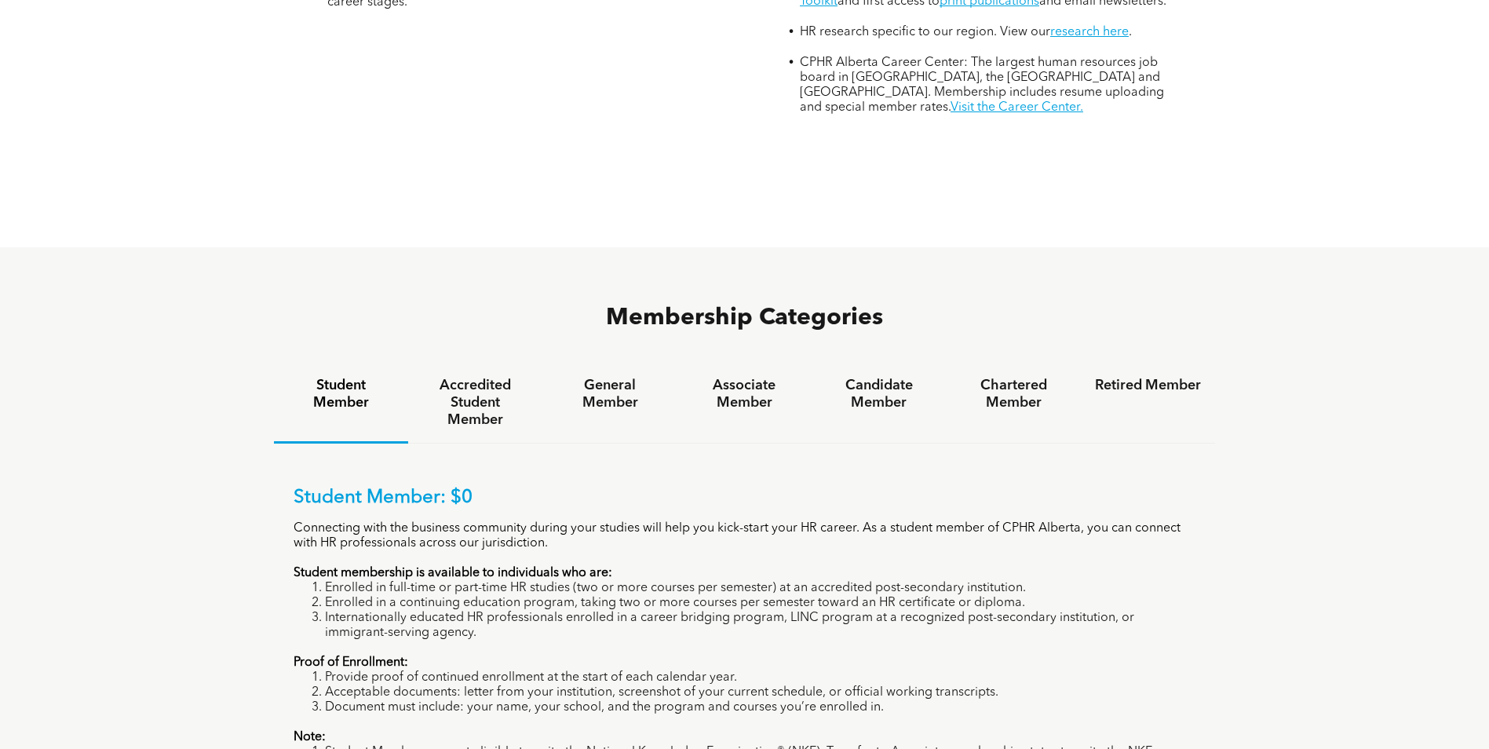
scroll to position [863, 0]
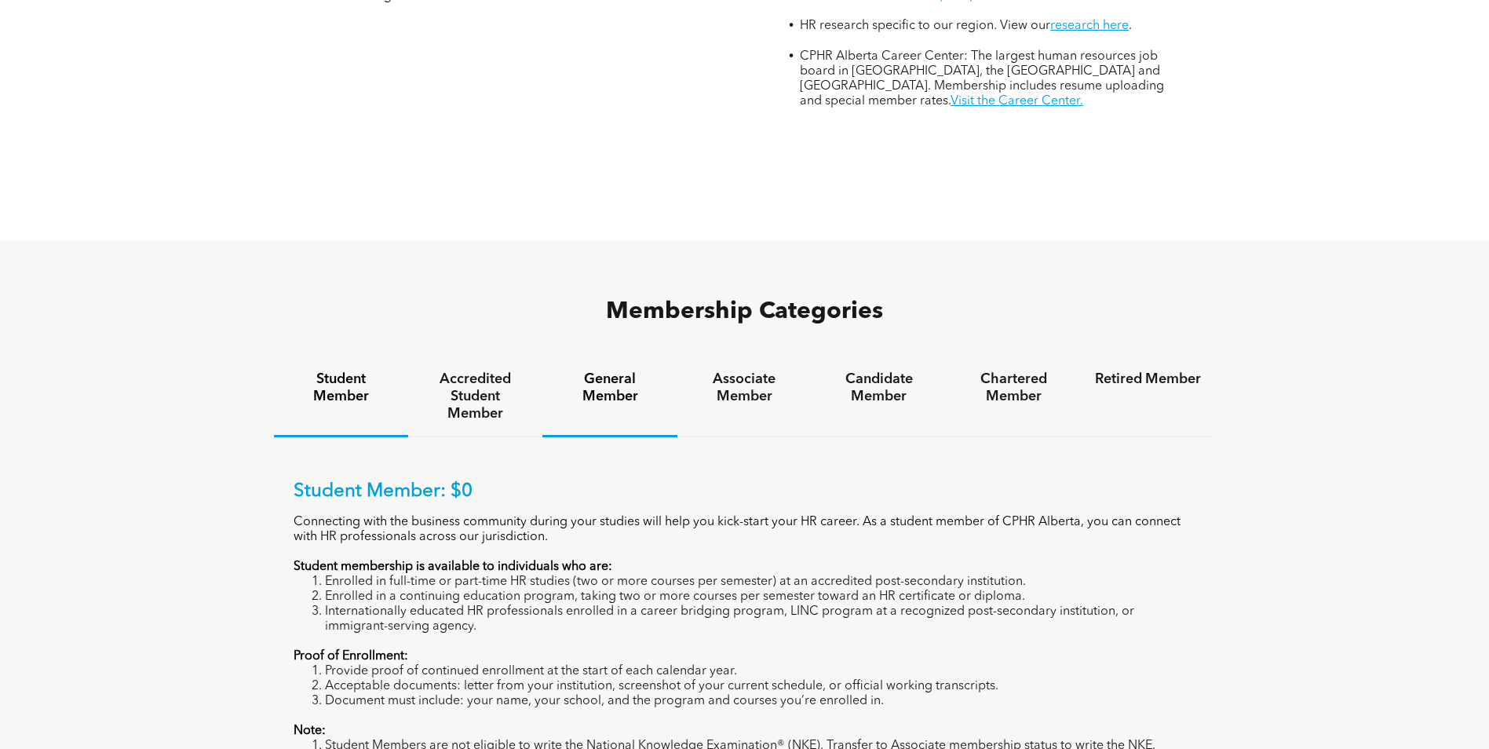
click at [607, 371] on h4 "General Member" at bounding box center [610, 388] width 106 height 35
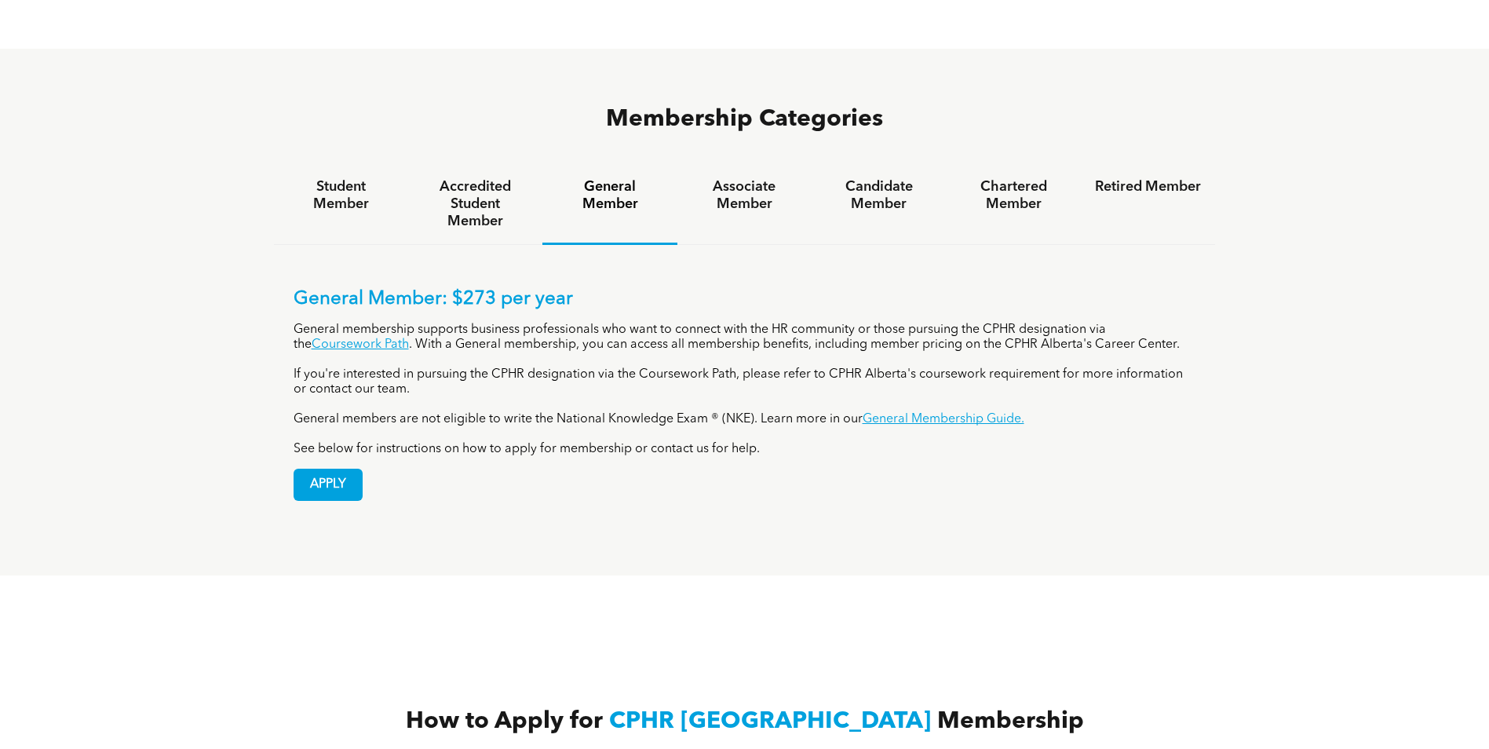
scroll to position [1099, 0]
